Goal: Task Accomplishment & Management: Manage account settings

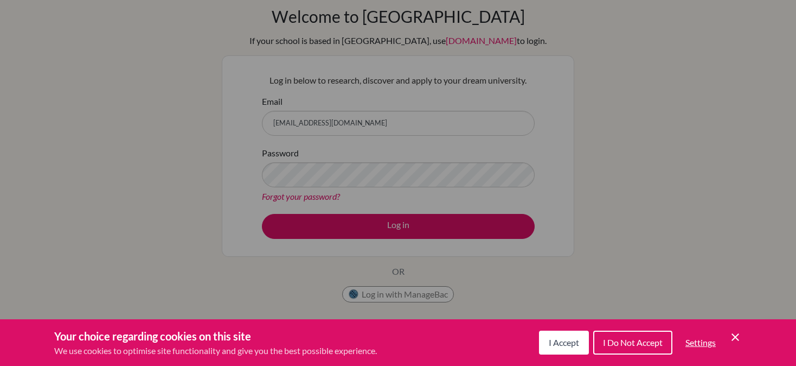
scroll to position [48, 0]
click at [731, 328] on div "I Accept I Do Not Accept Settings Cookie Control Close Icon" at bounding box center [640, 342] width 203 height 28
click at [733, 335] on icon "Cookie Control Close Icon" at bounding box center [735, 336] width 13 height 13
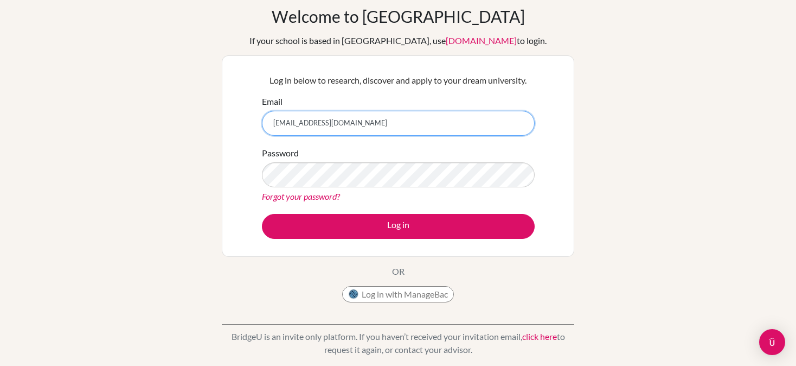
drag, startPoint x: 376, startPoint y: 129, endPoint x: 231, endPoint y: 138, distance: 145.1
click at [231, 138] on div "Log in below to research, discover and apply to your dream university. Email el…" at bounding box center [398, 155] width 353 height 201
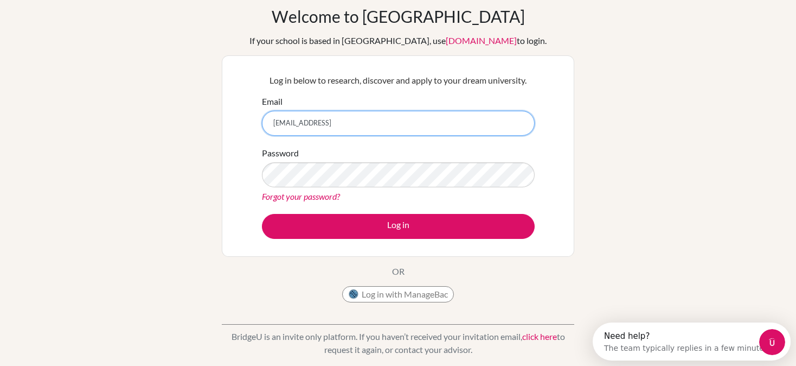
scroll to position [0, 0]
type input "[EMAIL_ADDRESS][DOMAIN_NAME]"
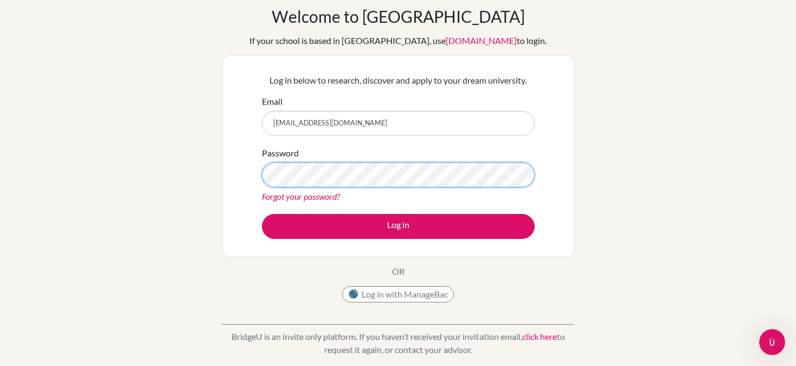
click at [262, 214] on button "Log in" at bounding box center [398, 226] width 273 height 25
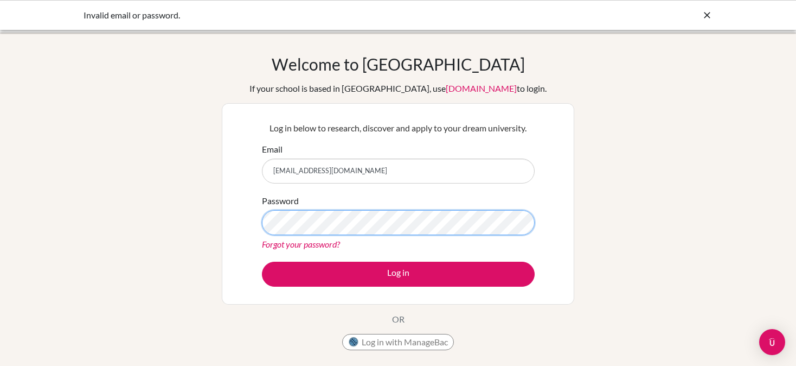
click at [262, 261] on button "Log in" at bounding box center [398, 273] width 273 height 25
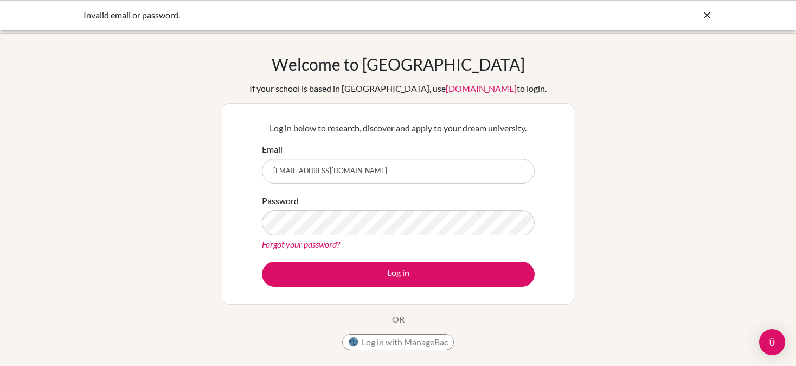
click at [353, 193] on form "Email [EMAIL_ADDRESS][DOMAIN_NAME] Password Forgot your password? Log in" at bounding box center [398, 215] width 273 height 144
click at [355, 181] on input "[EMAIL_ADDRESS][DOMAIN_NAME]" at bounding box center [398, 170] width 273 height 25
drag, startPoint x: 355, startPoint y: 181, endPoint x: 241, endPoint y: 181, distance: 113.9
click at [242, 181] on div "Log in below to research, discover and apply to your dream university. Email [E…" at bounding box center [398, 203] width 353 height 201
type input "[EMAIL_ADDRESS][DOMAIN_NAME]"
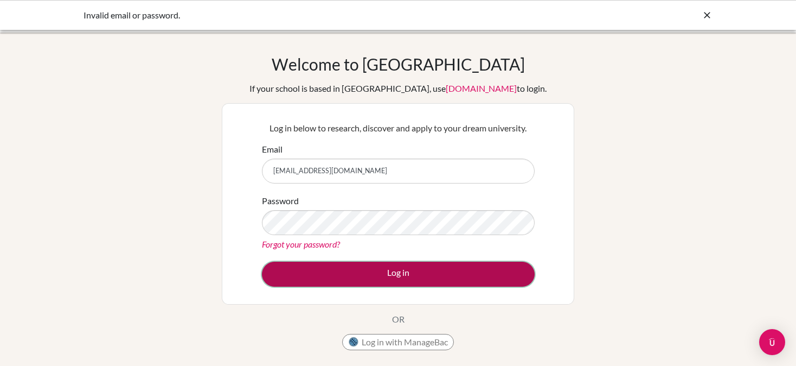
click at [386, 271] on button "Log in" at bounding box center [398, 273] width 273 height 25
